Goal: Learn about a topic

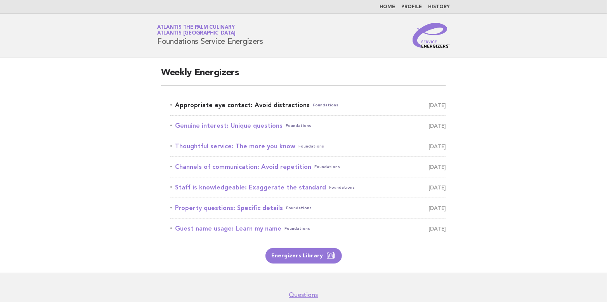
click at [217, 104] on link "Appropriate eye contact: Avoid distractions Foundations September 22" at bounding box center [308, 105] width 276 height 11
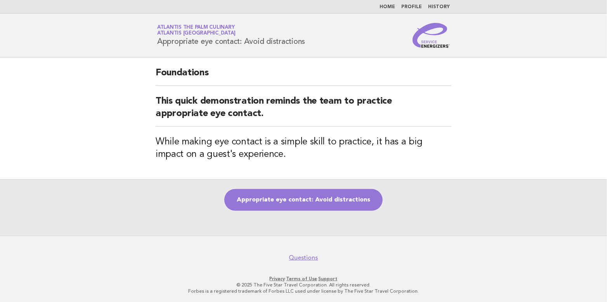
drag, startPoint x: 158, startPoint y: 41, endPoint x: 320, endPoint y: 46, distance: 161.9
click at [320, 46] on div "Service Energizers Atlantis The Palm Culinary Atlantis Dubai Appropriate eye co…" at bounding box center [303, 35] width 314 height 25
copy h1 "Appropriate eye contact: Avoid distractions"
click at [323, 196] on link "Appropriate eye contact: Avoid distractions" at bounding box center [303, 200] width 158 height 22
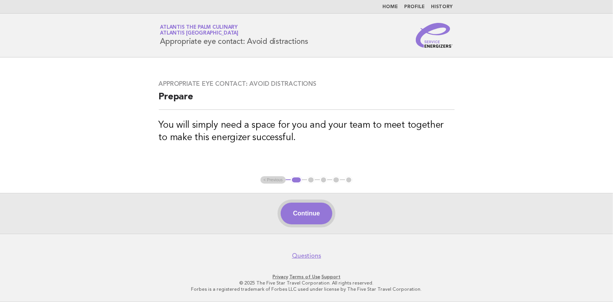
click at [308, 208] on button "Continue" at bounding box center [307, 214] width 52 height 22
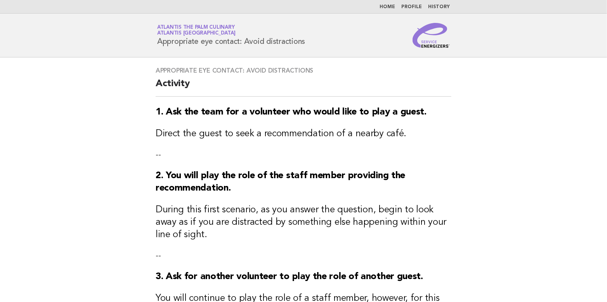
scroll to position [155, 0]
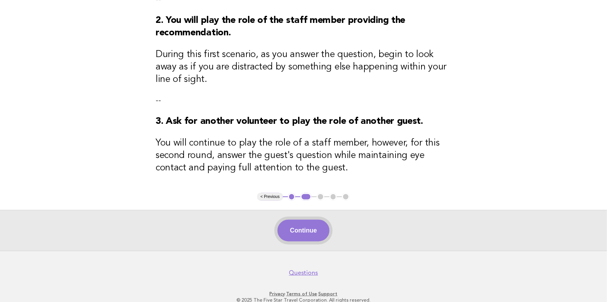
click at [307, 236] on button "Continue" at bounding box center [303, 231] width 52 height 22
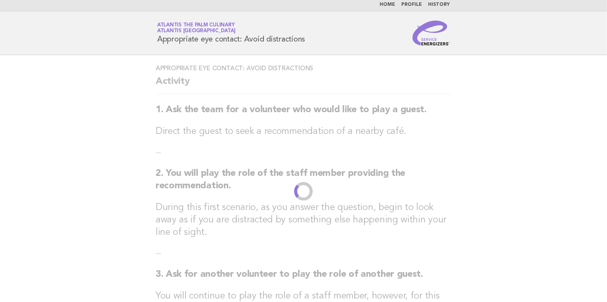
scroll to position [0, 0]
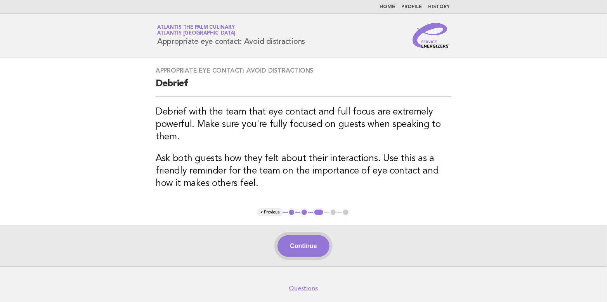
click at [319, 245] on button "Continue" at bounding box center [303, 246] width 52 height 22
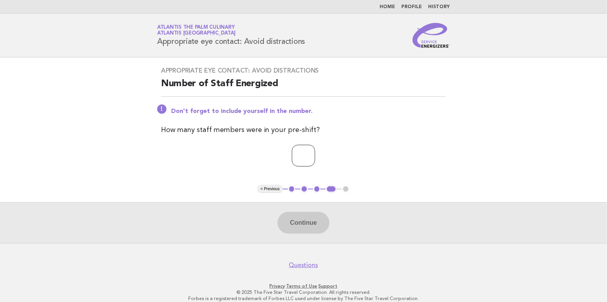
click at [315, 150] on input "number" at bounding box center [303, 156] width 23 height 22
click at [315, 153] on input "*" at bounding box center [303, 156] width 23 height 22
type input "*"
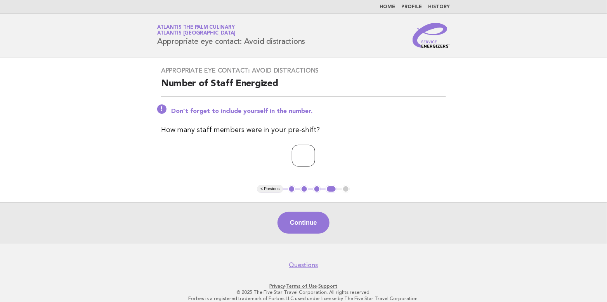
click at [315, 153] on input "*" at bounding box center [303, 156] width 23 height 22
click at [302, 221] on button "Continue" at bounding box center [303, 223] width 52 height 22
